Goal: Information Seeking & Learning: Learn about a topic

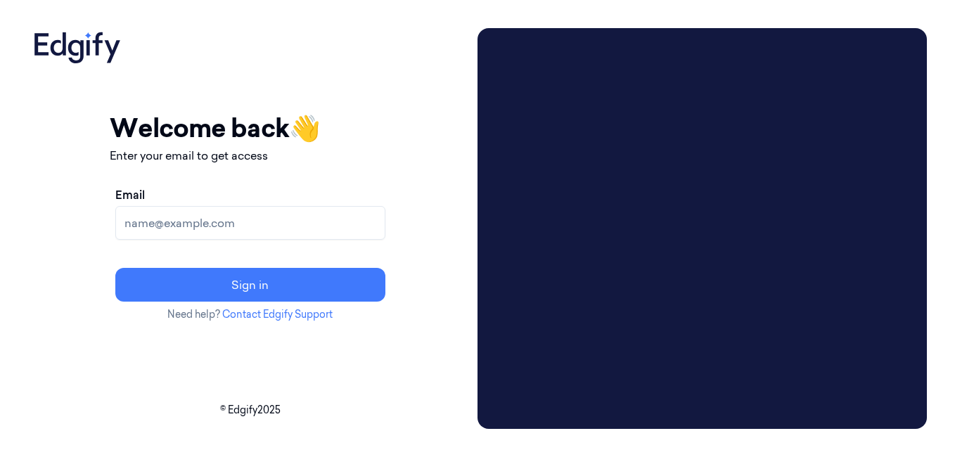
click at [360, 230] on input "Email" at bounding box center [250, 223] width 270 height 34
type input "aconway@averyberkel.com"
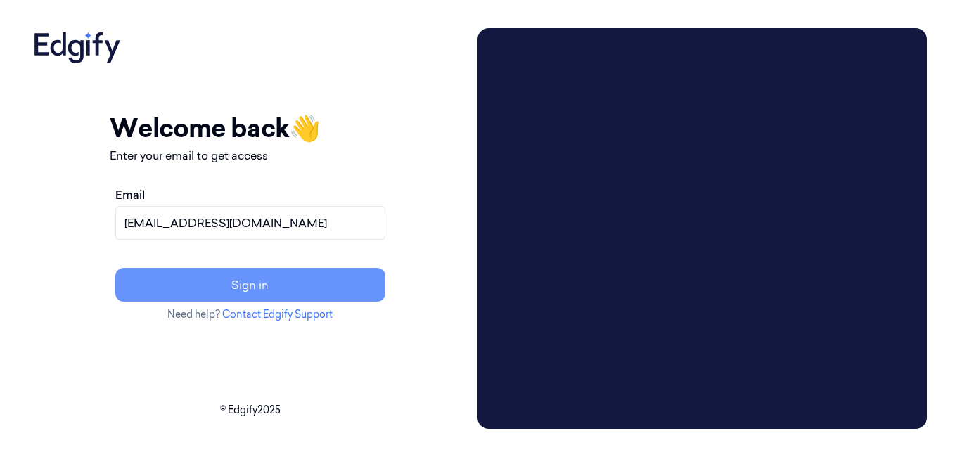
click at [303, 290] on button "Sign in" at bounding box center [250, 285] width 270 height 34
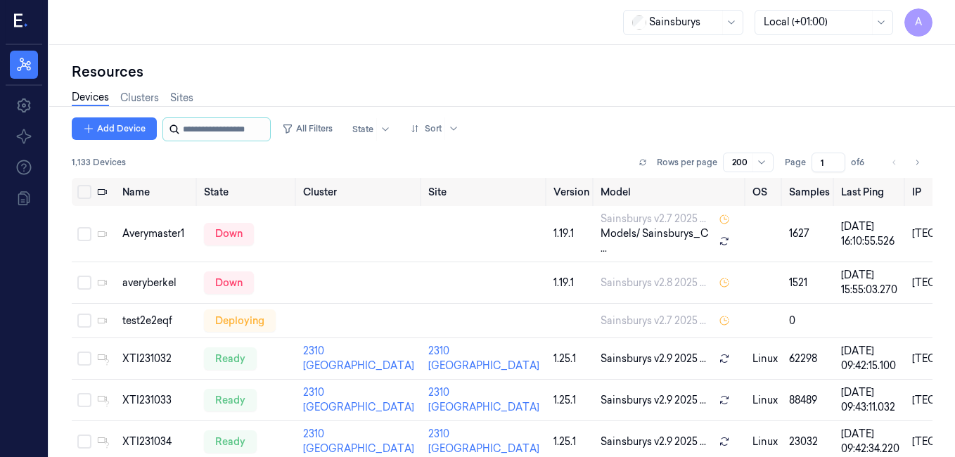
click at [257, 129] on input "string" at bounding box center [225, 129] width 84 height 23
type input "****"
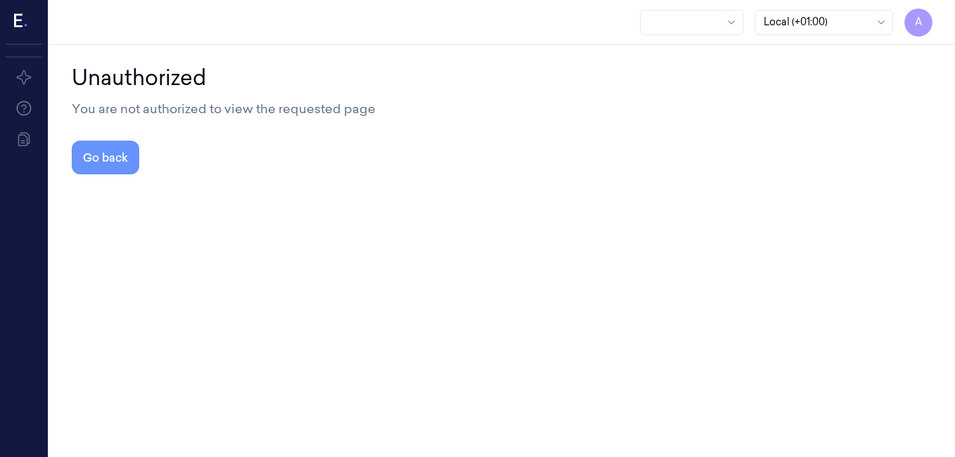
click at [125, 152] on button "Go back" at bounding box center [106, 158] width 68 height 34
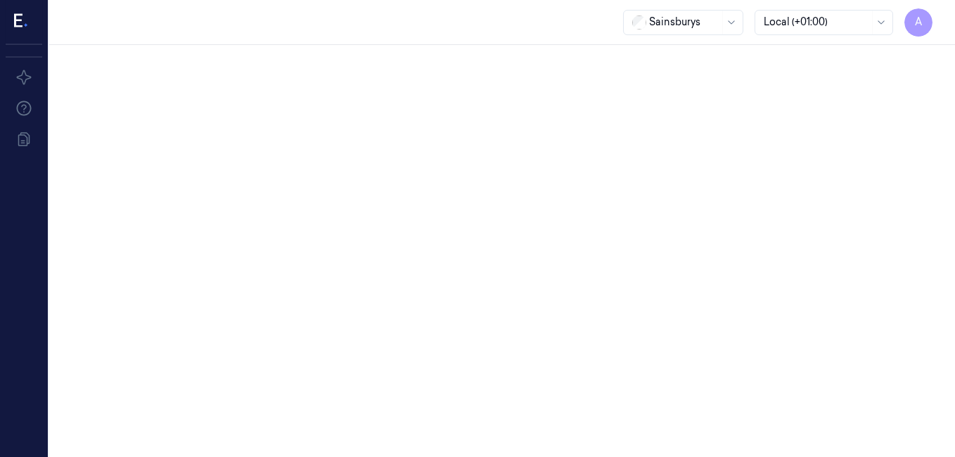
click at [26, 23] on icon at bounding box center [21, 21] width 15 height 21
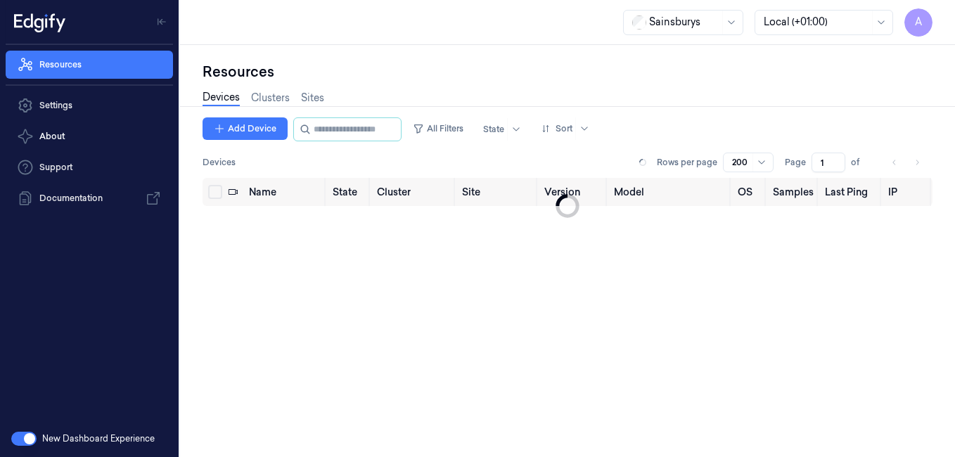
click at [388, 93] on div "Devices Clusters Sites" at bounding box center [568, 100] width 730 height 36
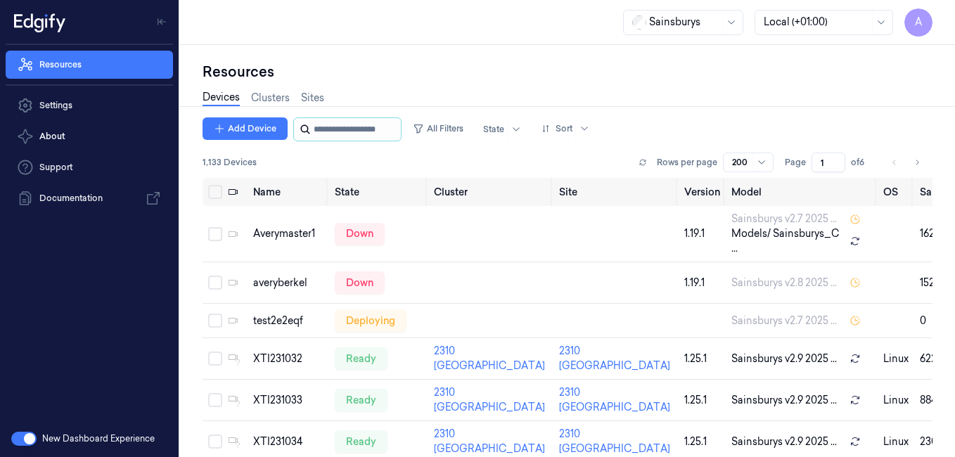
click at [367, 122] on input "string" at bounding box center [356, 129] width 84 height 23
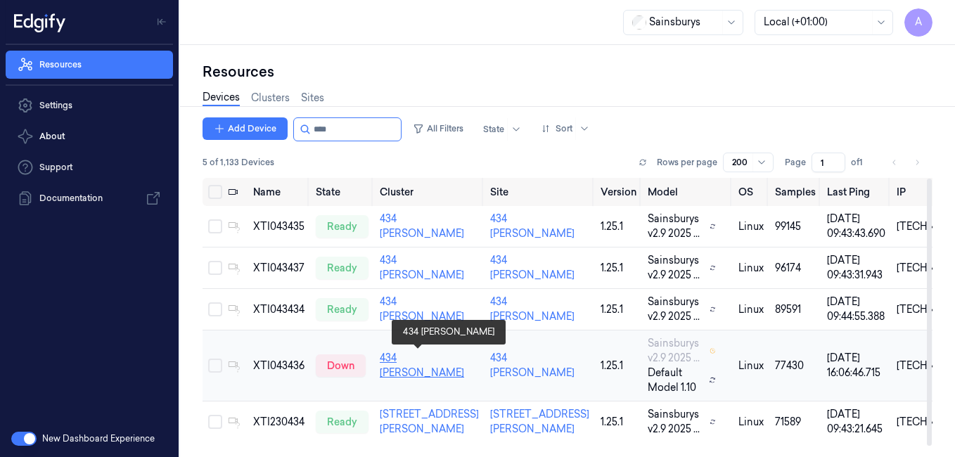
type input "****"
click at [407, 357] on link "434 [PERSON_NAME]" at bounding box center [422, 365] width 84 height 27
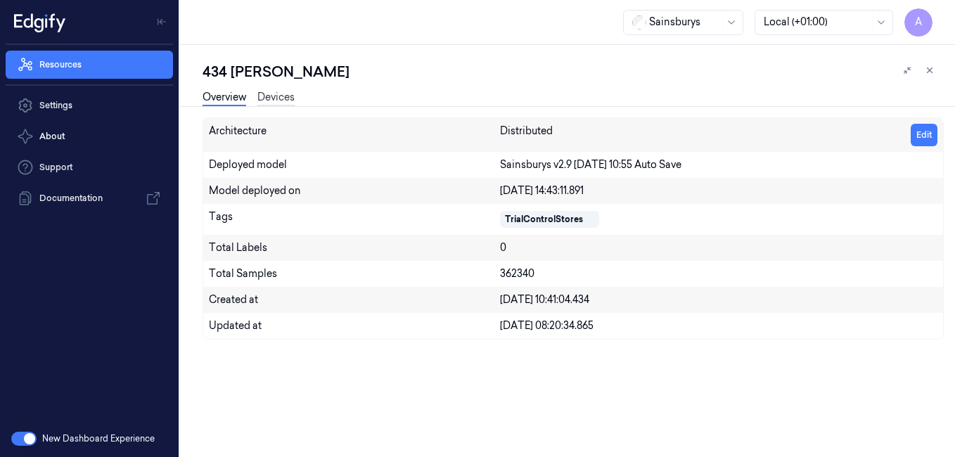
click at [271, 96] on link "Devices" at bounding box center [275, 98] width 37 height 16
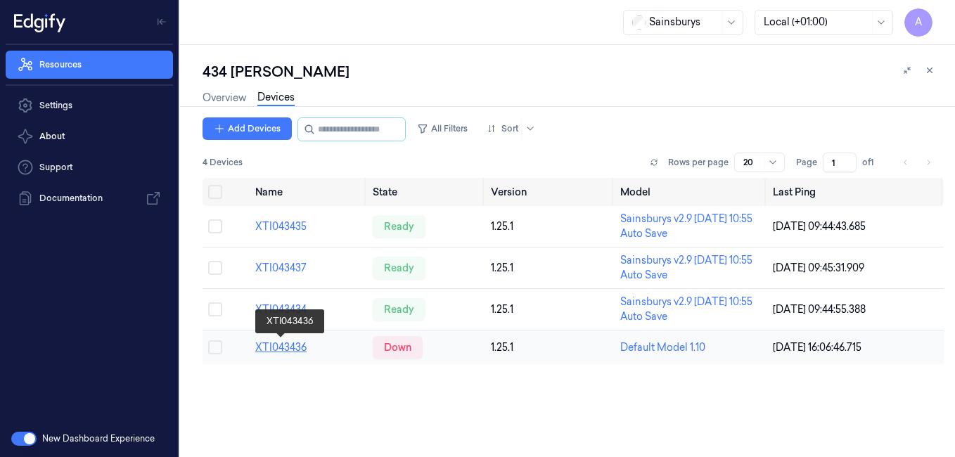
click at [288, 348] on link "XTI043436" at bounding box center [280, 347] width 51 height 13
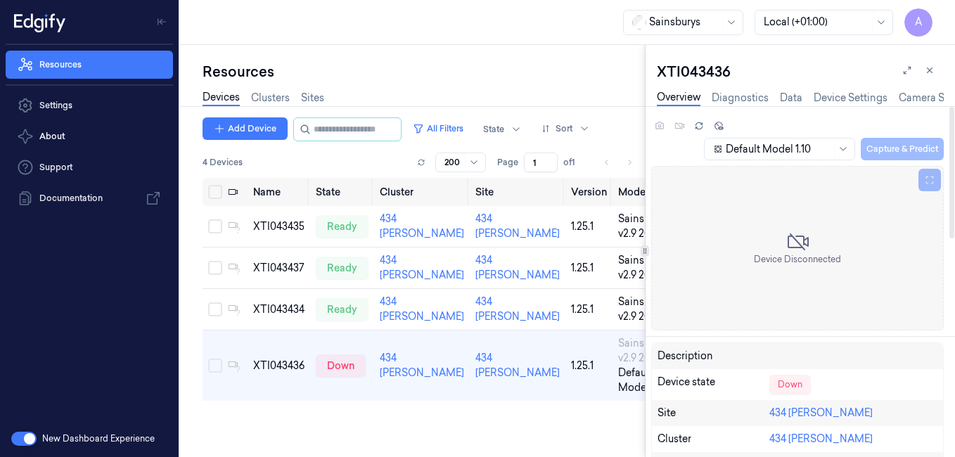
drag, startPoint x: 954, startPoint y: 200, endPoint x: 955, endPoint y: 161, distance: 39.4
click at [955, 161] on div at bounding box center [952, 173] width 5 height 132
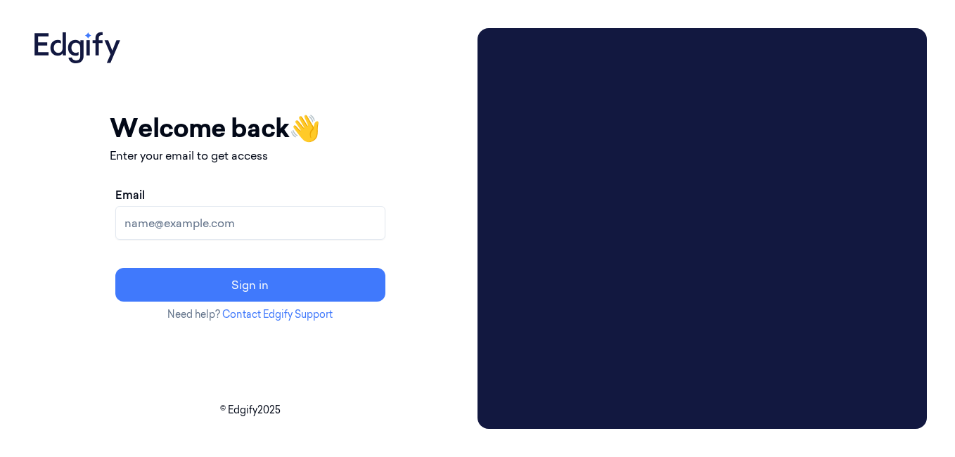
click at [374, 218] on input "Email" at bounding box center [250, 223] width 270 height 34
type input "[EMAIL_ADDRESS][DOMAIN_NAME]"
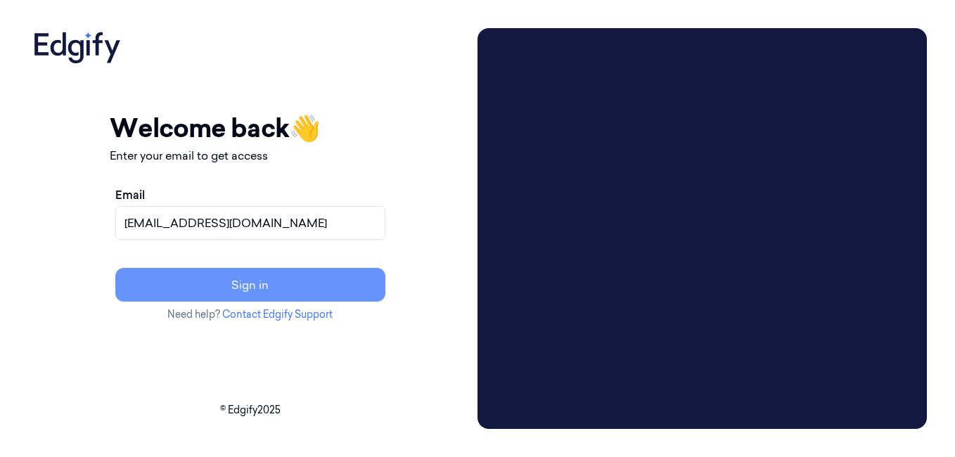
click at [293, 288] on button "Sign in" at bounding box center [250, 285] width 270 height 34
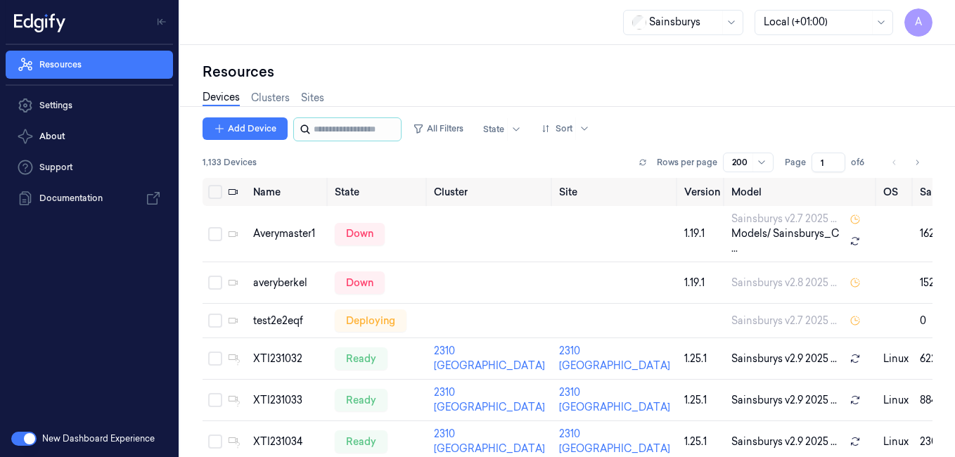
click at [311, 124] on div at bounding box center [347, 129] width 108 height 24
click at [341, 137] on input "string" at bounding box center [356, 129] width 84 height 23
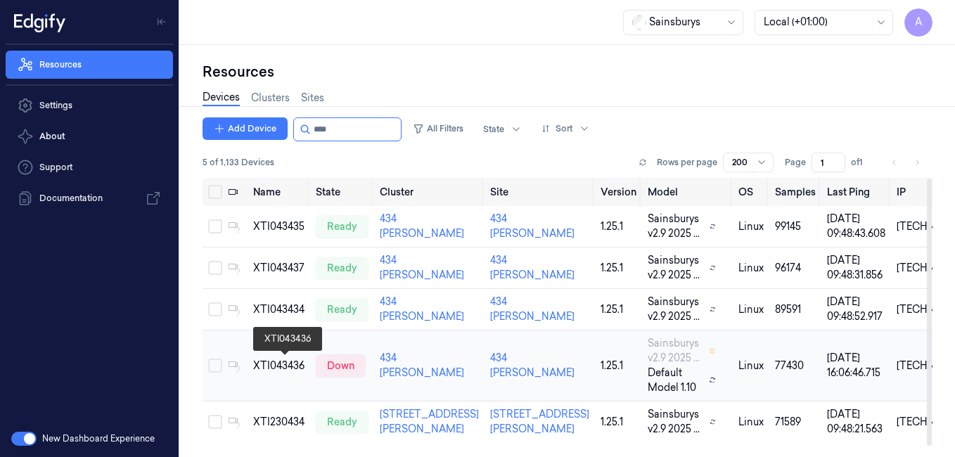
type input "****"
click at [288, 367] on div "XTI043436" at bounding box center [278, 366] width 51 height 15
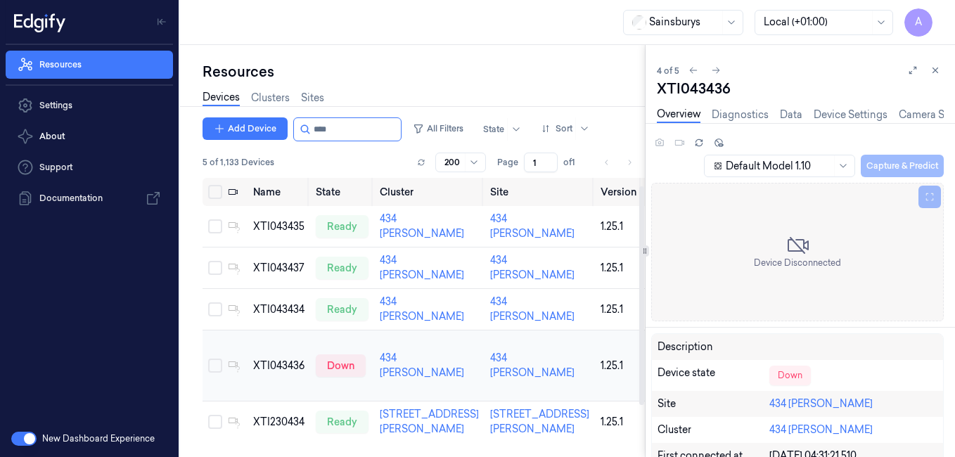
scroll to position [11, 0]
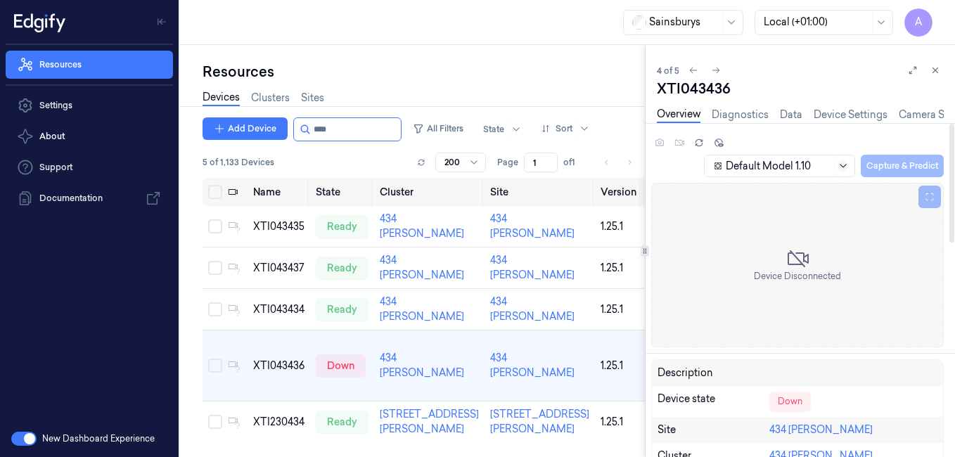
click at [839, 167] on icon at bounding box center [843, 165] width 11 height 11
click at [839, 165] on icon at bounding box center [843, 165] width 11 height 11
click at [591, 80] on div "Resources" at bounding box center [424, 72] width 443 height 20
click at [934, 71] on icon at bounding box center [936, 70] width 10 height 10
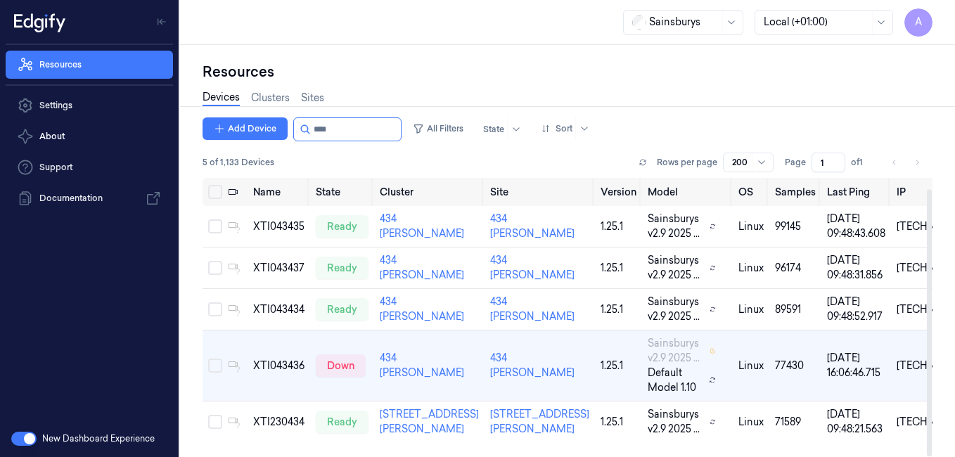
drag, startPoint x: 930, startPoint y: 291, endPoint x: 941, endPoint y: 338, distance: 48.5
click at [932, 338] on div at bounding box center [929, 322] width 5 height 267
click at [283, 359] on div "XTI043436" at bounding box center [278, 366] width 51 height 15
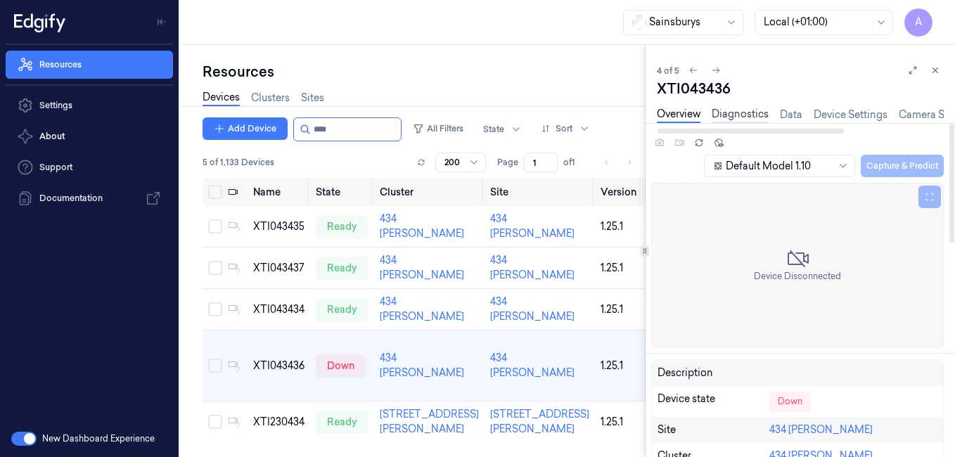
click at [760, 119] on link "Diagnostics" at bounding box center [740, 115] width 57 height 16
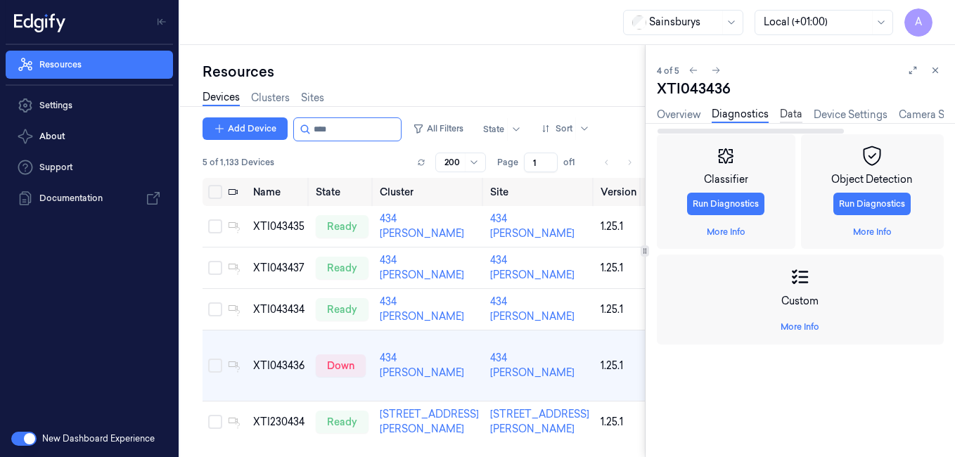
click at [784, 112] on link "Data" at bounding box center [791, 115] width 23 height 16
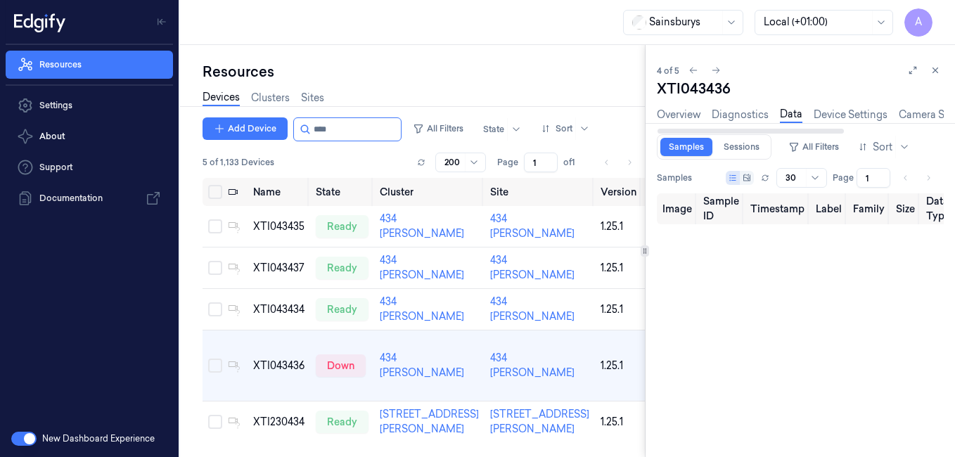
click at [812, 111] on div "Overview Diagnostics Data Device Settings Camera Settings Version History Logs" at bounding box center [876, 115] width 439 height 16
click at [817, 111] on link "Device Settings" at bounding box center [851, 115] width 74 height 16
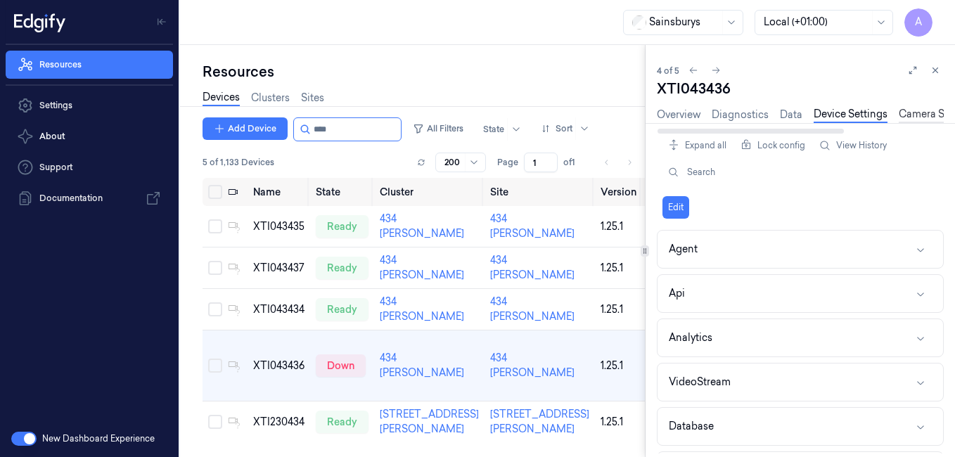
click at [914, 108] on div "Overview Diagnostics Data Device Settings Camera Settings Version History Logs" at bounding box center [876, 115] width 439 height 16
click at [914, 112] on link "Camera Settings" at bounding box center [938, 115] width 79 height 16
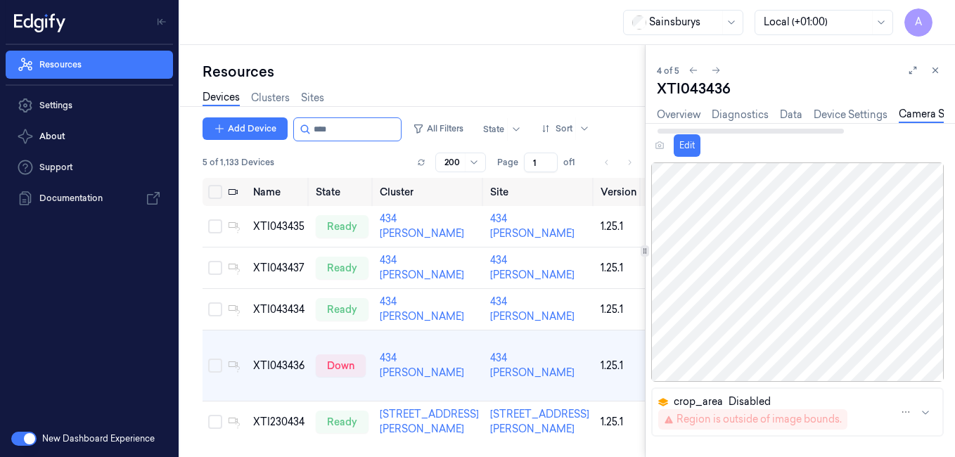
drag, startPoint x: 768, startPoint y: 129, endPoint x: 692, endPoint y: 148, distance: 77.5
click at [692, 134] on div at bounding box center [751, 131] width 187 height 5
click at [937, 71] on icon at bounding box center [936, 70] width 10 height 10
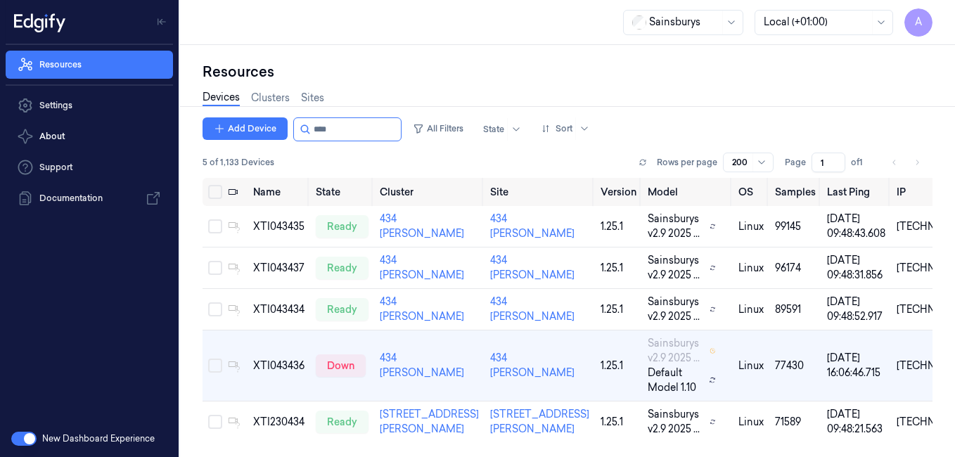
drag, startPoint x: 870, startPoint y: 87, endPoint x: 789, endPoint y: 84, distance: 80.2
click at [789, 84] on div "Devices Clusters Sites" at bounding box center [568, 100] width 730 height 36
